Goal: Navigation & Orientation: Find specific page/section

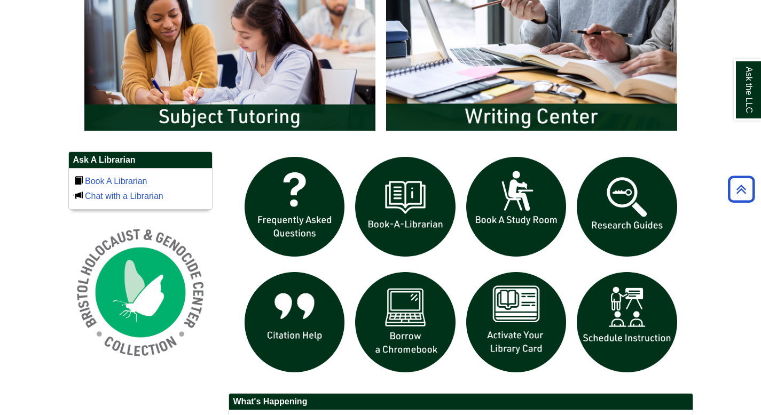
scroll to position [606, 0]
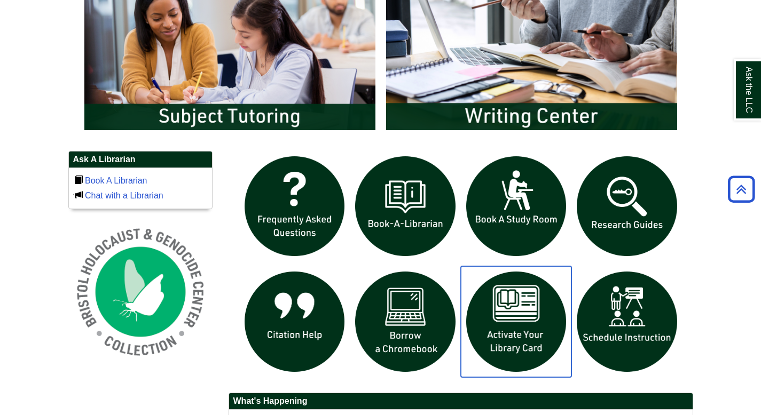
click at [513, 310] on img "slideshow" at bounding box center [516, 321] width 111 height 111
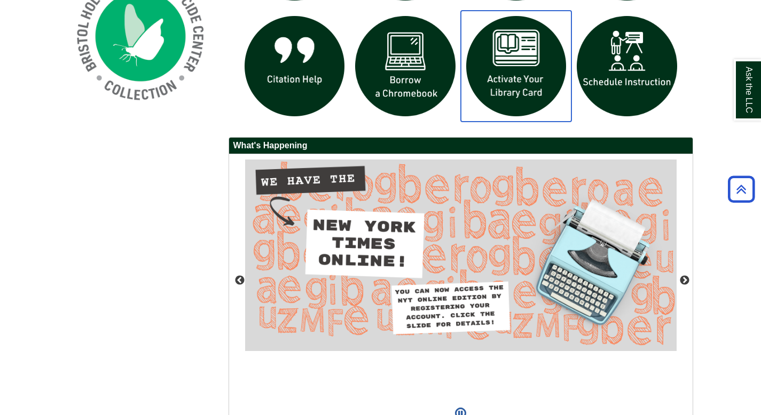
scroll to position [921, 0]
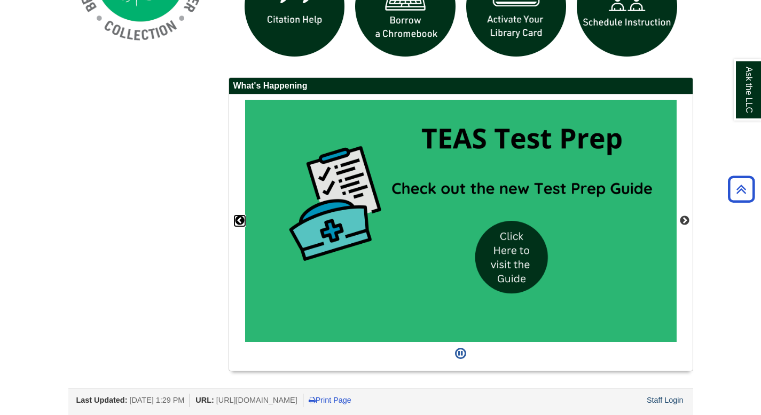
click at [239, 218] on button "Previous" at bounding box center [239, 221] width 11 height 11
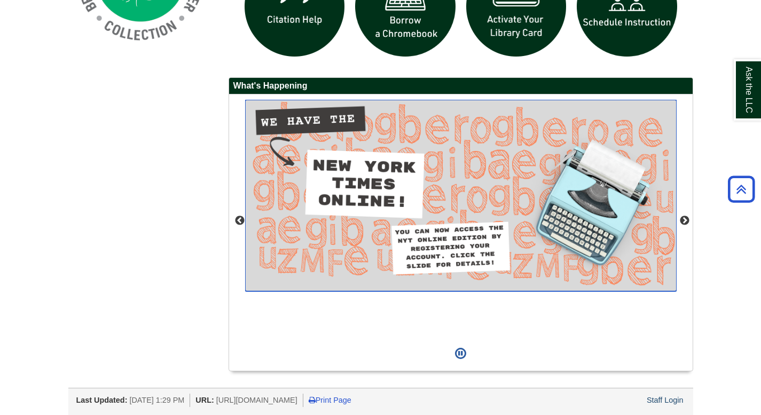
click at [469, 218] on img "slideshow" at bounding box center [460, 196] width 431 height 192
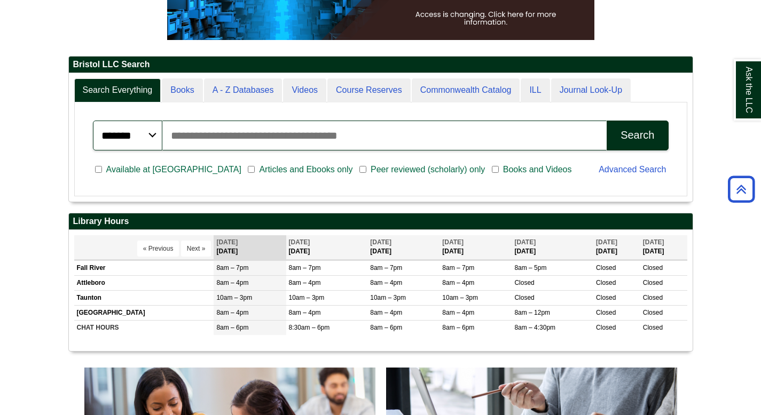
scroll to position [0, 0]
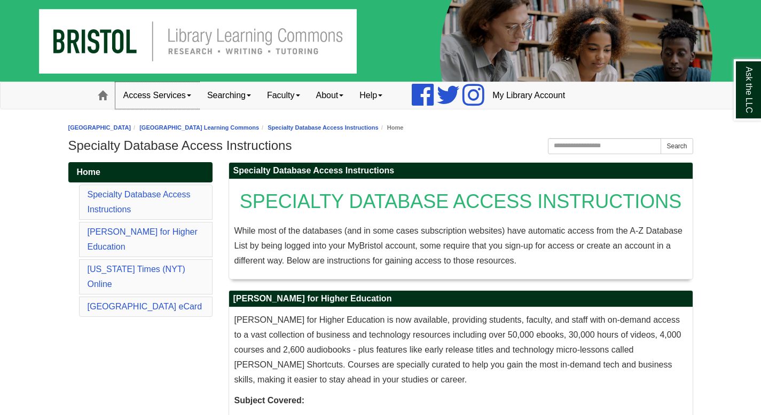
click at [177, 92] on link "Access Services" at bounding box center [157, 95] width 84 height 27
click at [178, 93] on link "Access Services" at bounding box center [157, 95] width 84 height 27
